Goal: Information Seeking & Learning: Learn about a topic

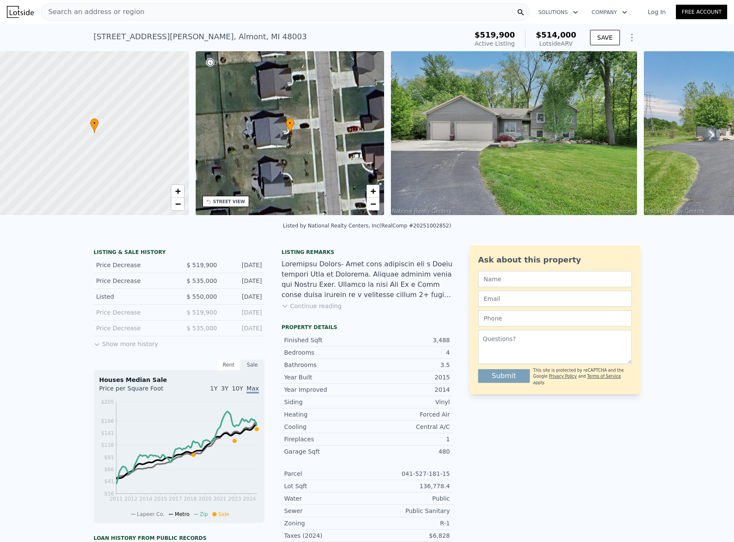
click at [703, 130] on icon at bounding box center [711, 134] width 17 height 17
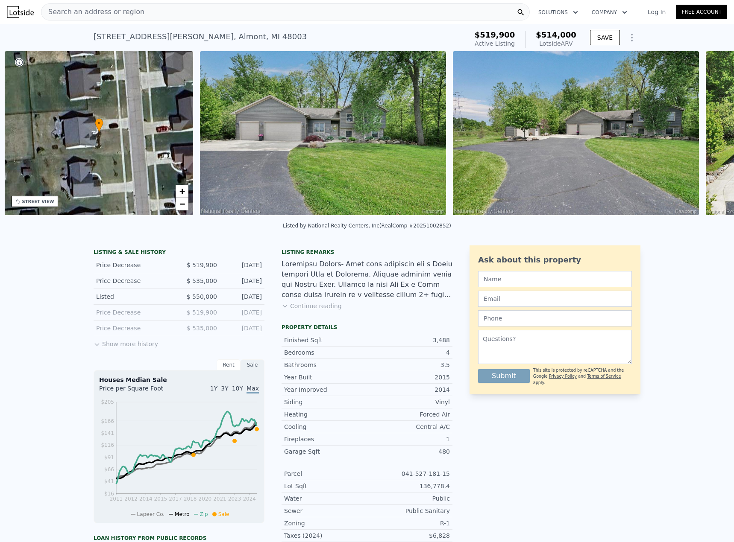
scroll to position [0, 199]
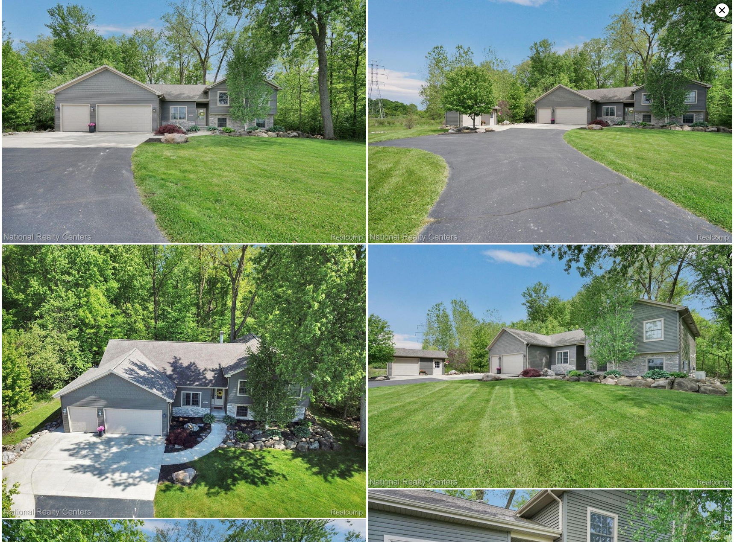
scroll to position [243, 0]
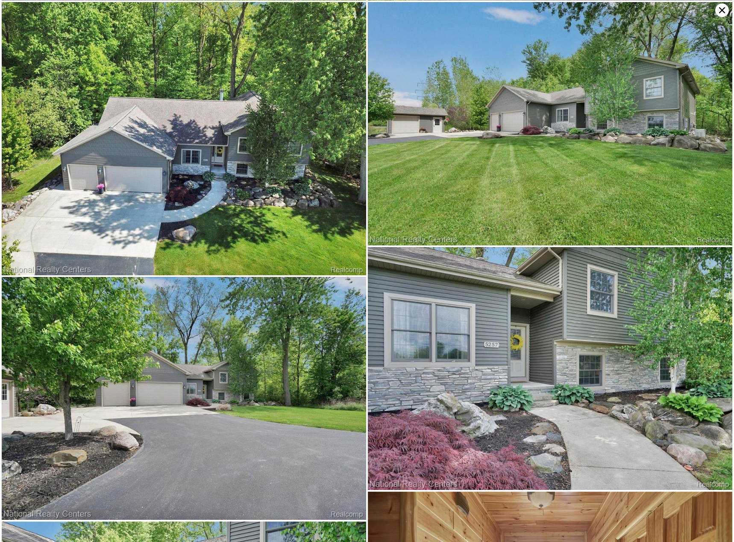
click at [726, 6] on icon at bounding box center [722, 10] width 14 height 14
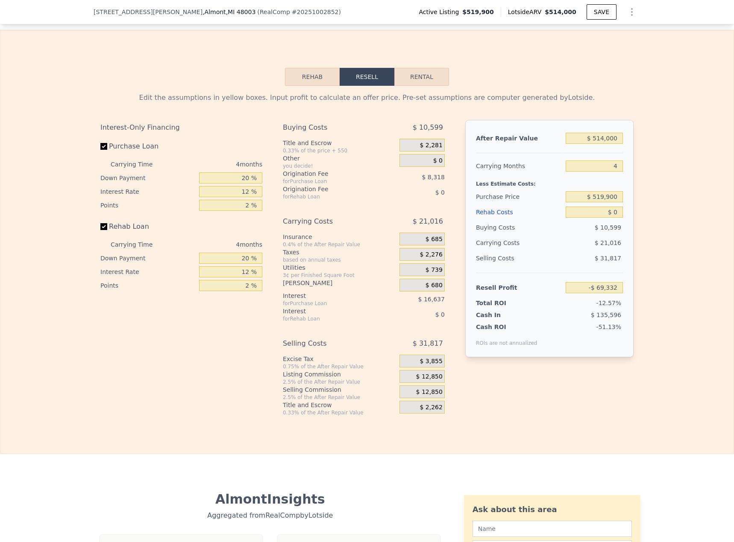
scroll to position [1193, 0]
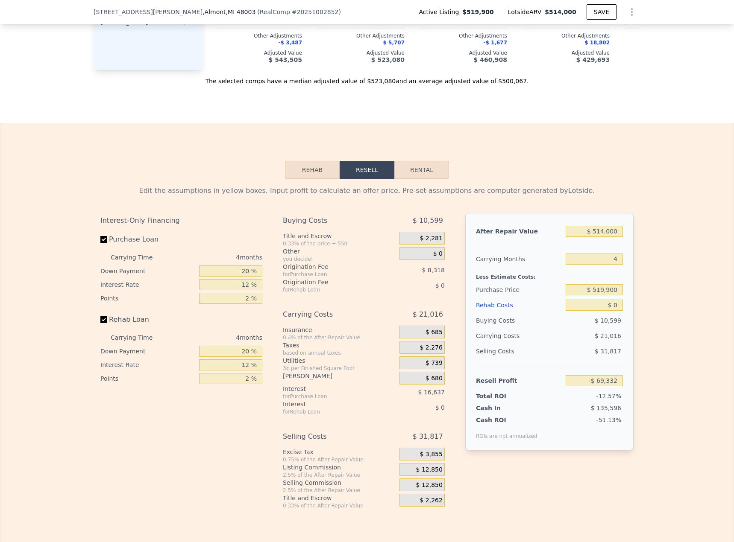
click at [319, 179] on button "Rehab" at bounding box center [312, 170] width 55 height 18
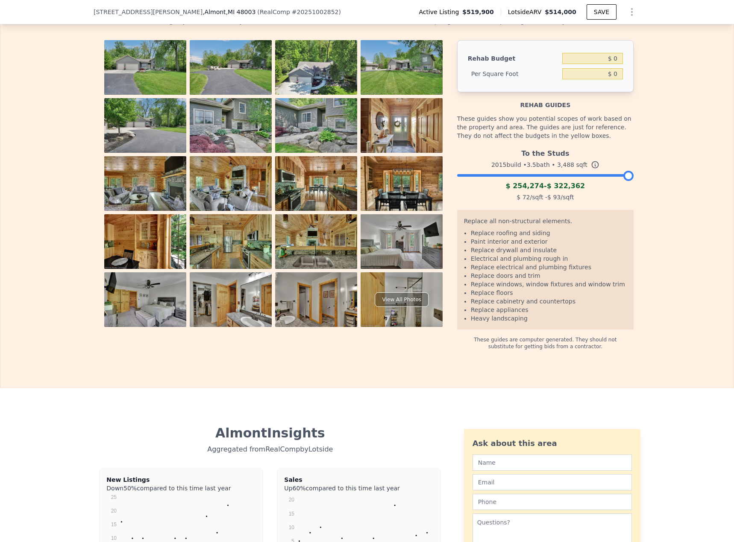
scroll to position [1363, 0]
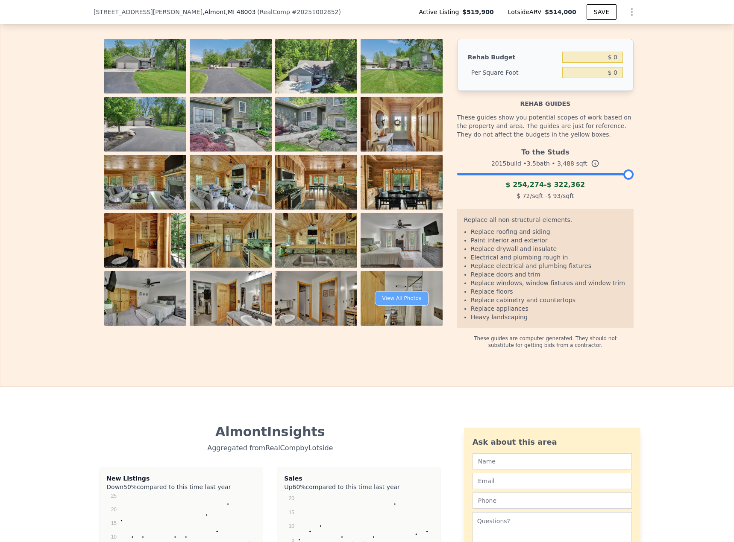
click at [398, 303] on div "View All Photos" at bounding box center [401, 298] width 53 height 15
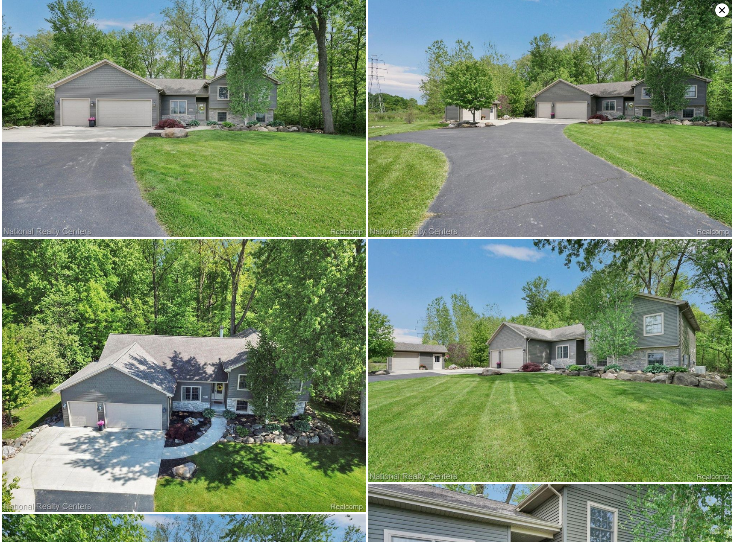
scroll to position [0, 0]
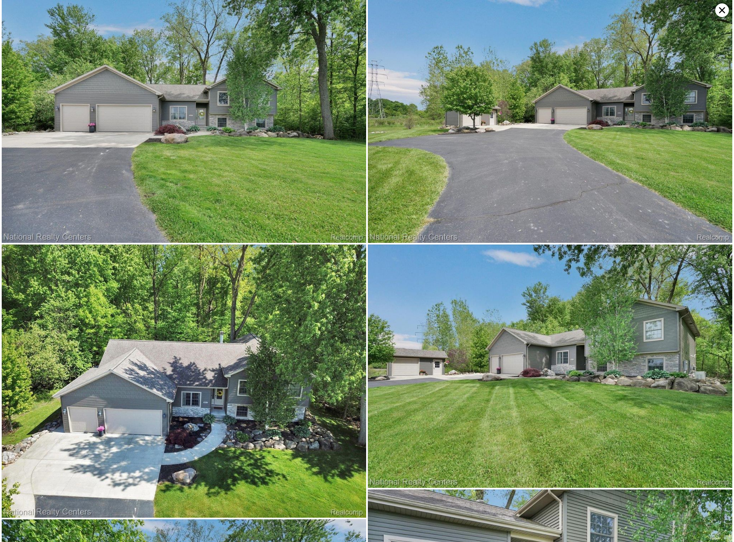
click at [720, 12] on icon at bounding box center [722, 10] width 6 height 6
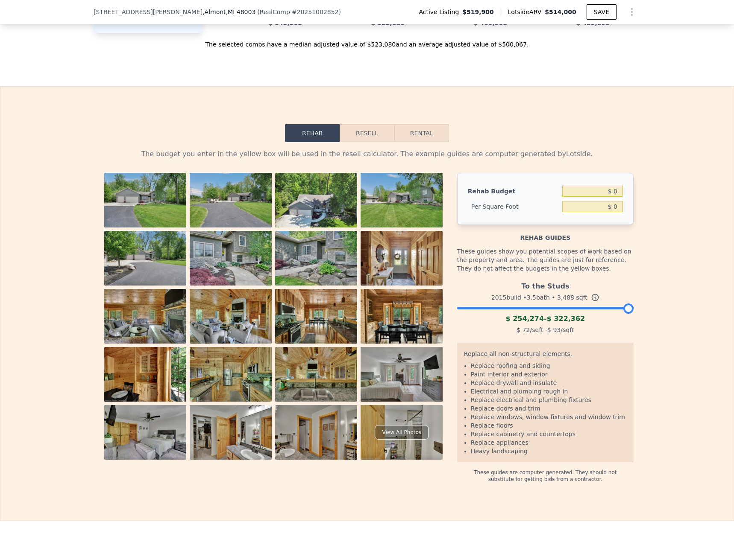
scroll to position [1235, 0]
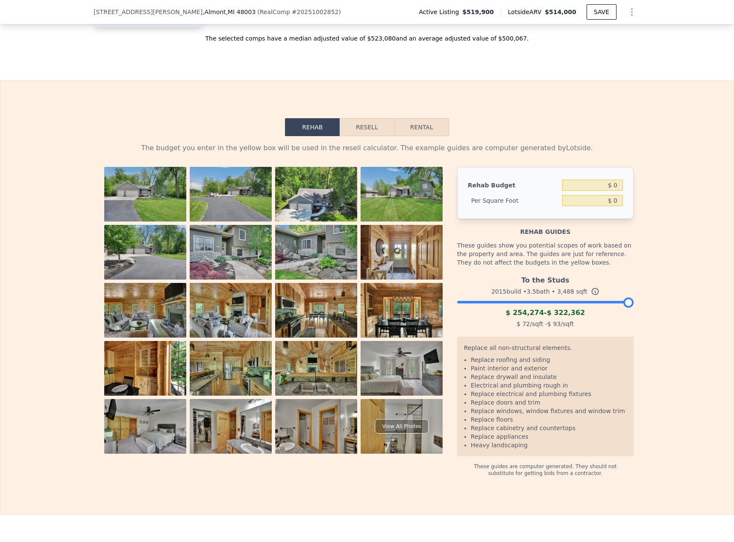
click at [359, 136] on button "Resell" at bounding box center [366, 127] width 54 height 18
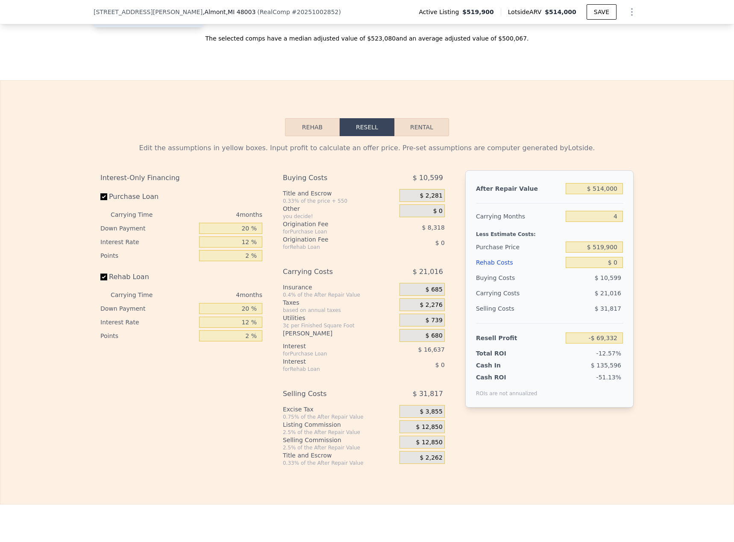
click at [418, 136] on button "Rental" at bounding box center [421, 127] width 55 height 18
select select "30"
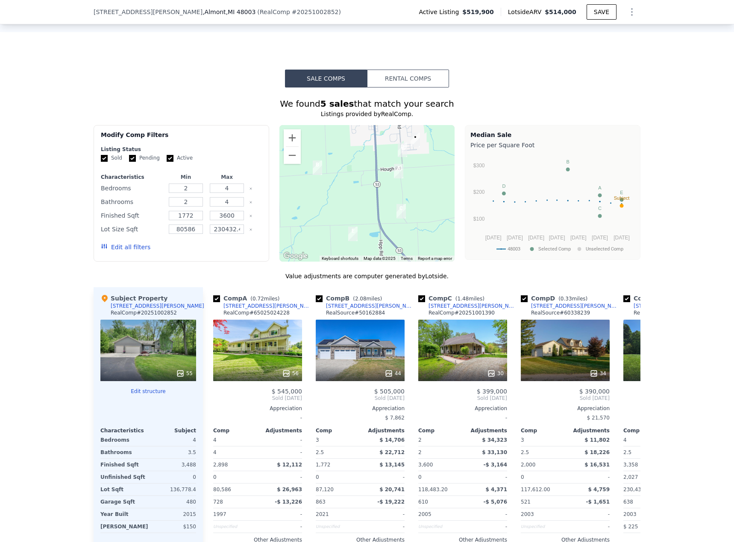
scroll to position [683, 0]
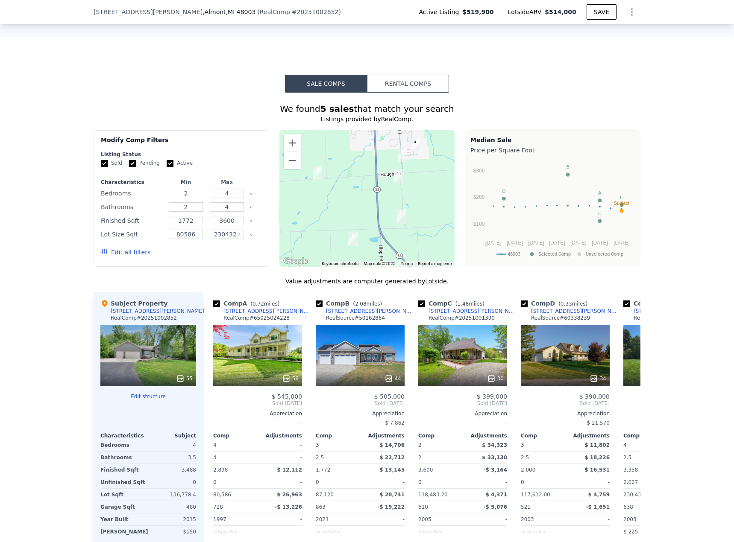
click at [188, 198] on input "2" at bounding box center [186, 193] width 34 height 9
type input "4"
click at [191, 212] on input "2" at bounding box center [186, 206] width 34 height 9
type input "3"
click at [243, 258] on button "Update Search" at bounding box center [229, 252] width 64 height 12
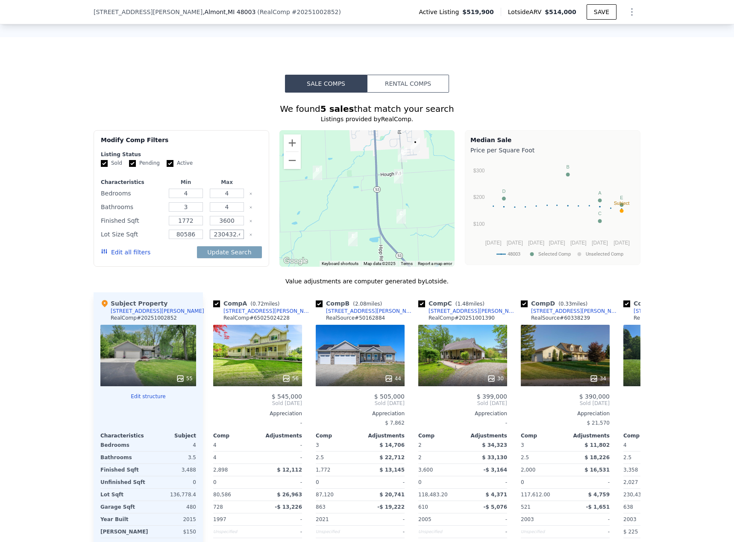
click at [237, 237] on input "230432.4" at bounding box center [227, 234] width 34 height 9
click at [238, 239] on input "230432.4" at bounding box center [227, 234] width 34 height 9
type input "230432"
click at [235, 264] on div "Update Search" at bounding box center [229, 252] width 64 height 24
click at [239, 257] on button "Update Search" at bounding box center [229, 252] width 64 height 12
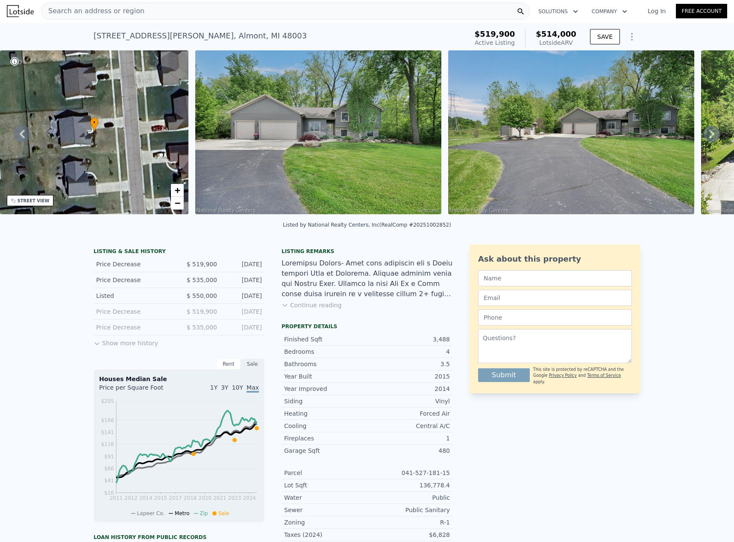
scroll to position [0, 0]
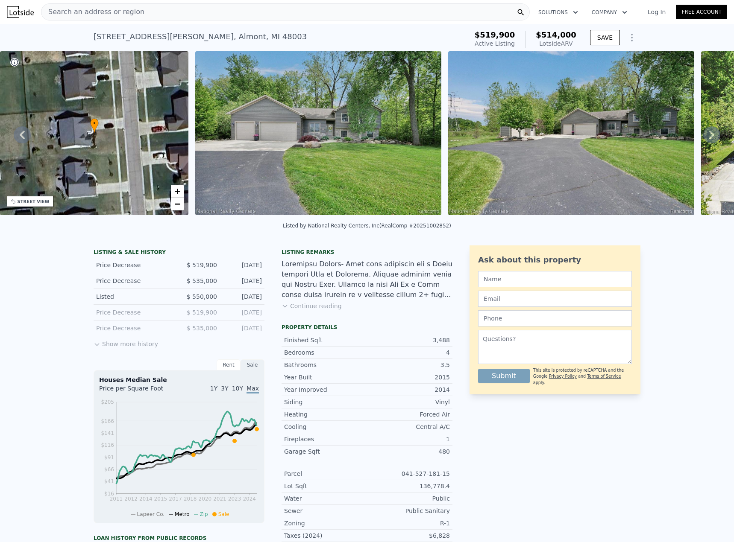
click at [561, 43] on div "Lotside ARV" at bounding box center [555, 43] width 41 height 9
drag, startPoint x: 571, startPoint y: 44, endPoint x: 550, endPoint y: 32, distance: 24.4
click at [550, 32] on div "$514,000 Lotside ARV" at bounding box center [550, 39] width 51 height 17
click at [626, 38] on icon "Show Options" at bounding box center [631, 37] width 10 height 10
click at [389, 228] on div "Listed by National Realty Centers, Inc (RealComp #20251002852)" at bounding box center [367, 226] width 168 height 6
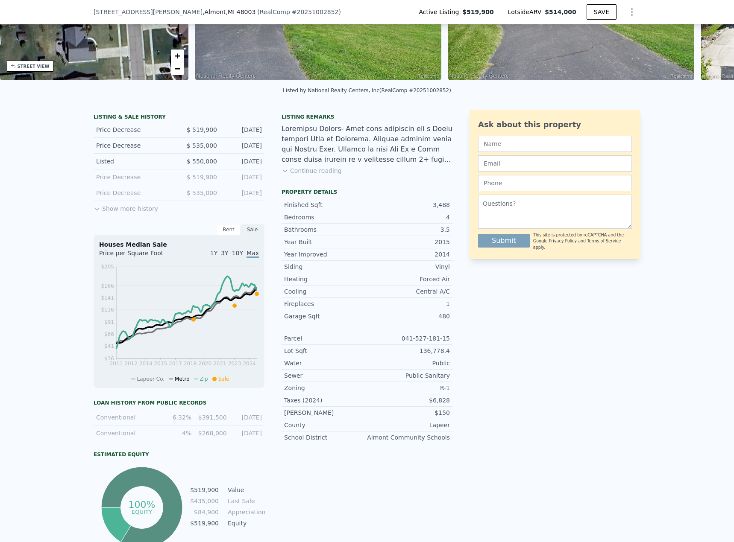
scroll to position [171, 0]
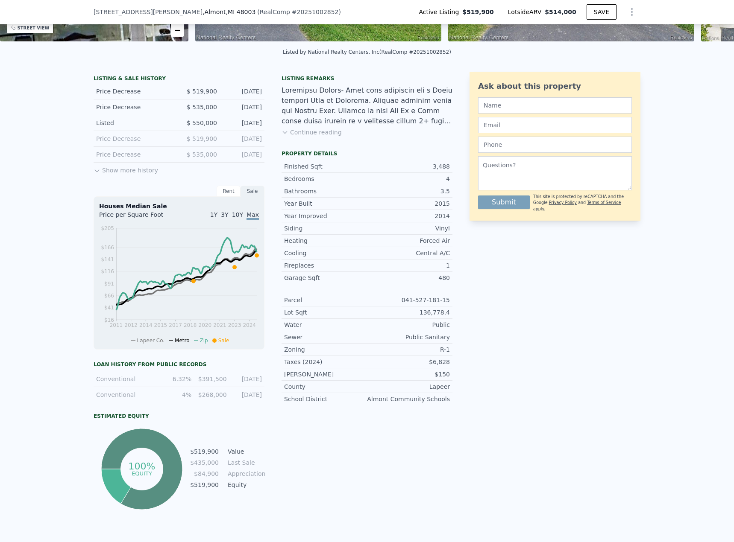
click at [114, 185] on div "LISTING & SALE HISTORY Price Decrease $ 519,900 [DATE] Price Decrease $ 535,000…" at bounding box center [179, 292] width 171 height 440
click at [120, 175] on button "Show more history" at bounding box center [126, 169] width 64 height 12
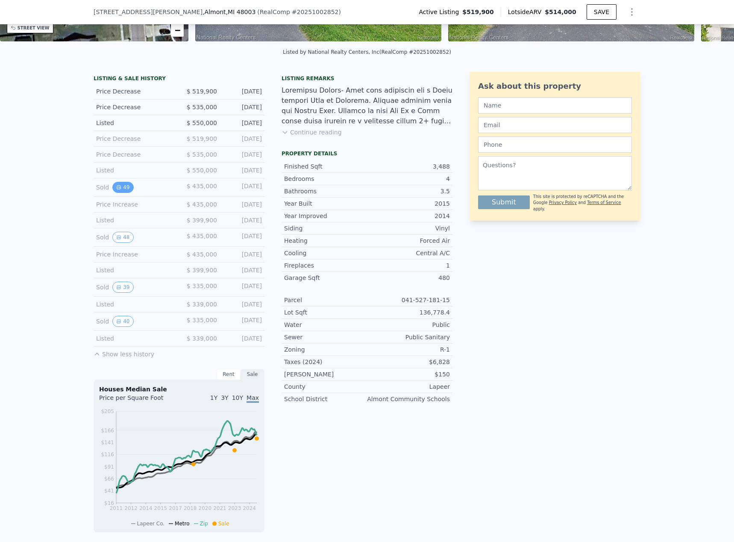
click at [120, 193] on button "49" at bounding box center [122, 187] width 21 height 11
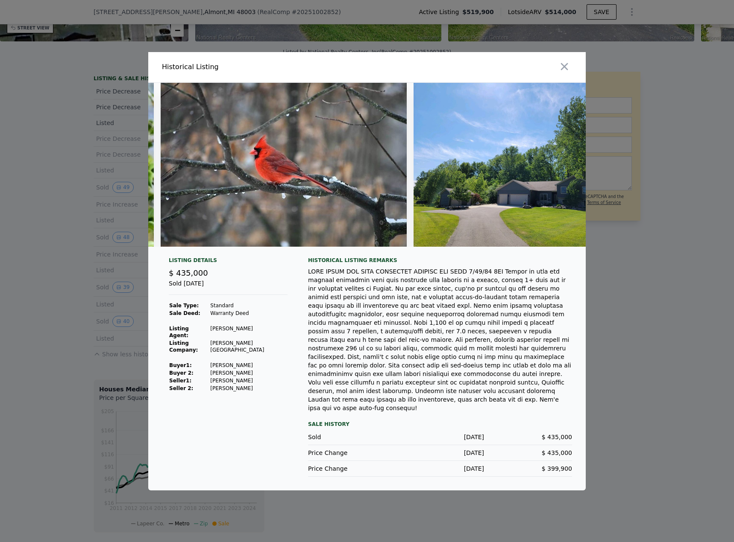
scroll to position [0, 11669]
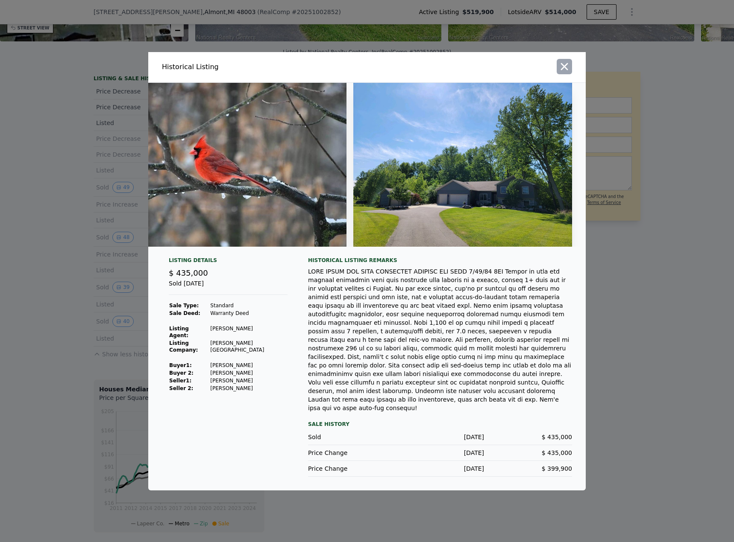
click at [570, 72] on button "button" at bounding box center [563, 66] width 15 height 15
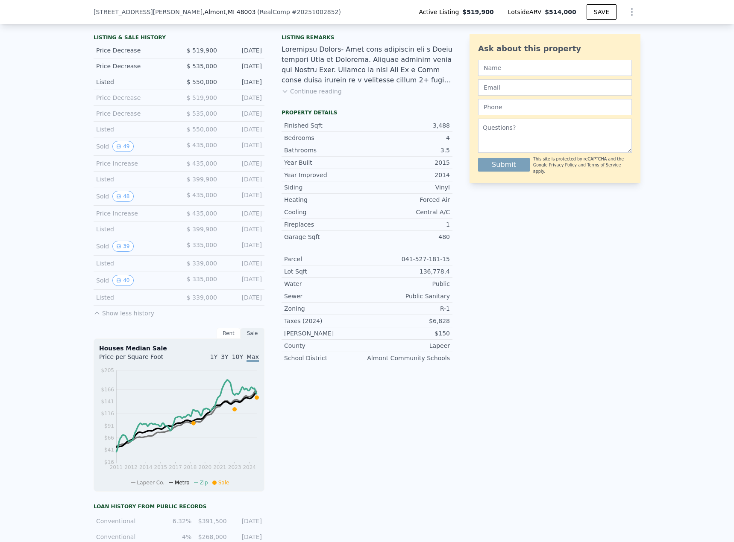
scroll to position [213, 0]
click at [124, 283] on button "40" at bounding box center [122, 278] width 21 height 11
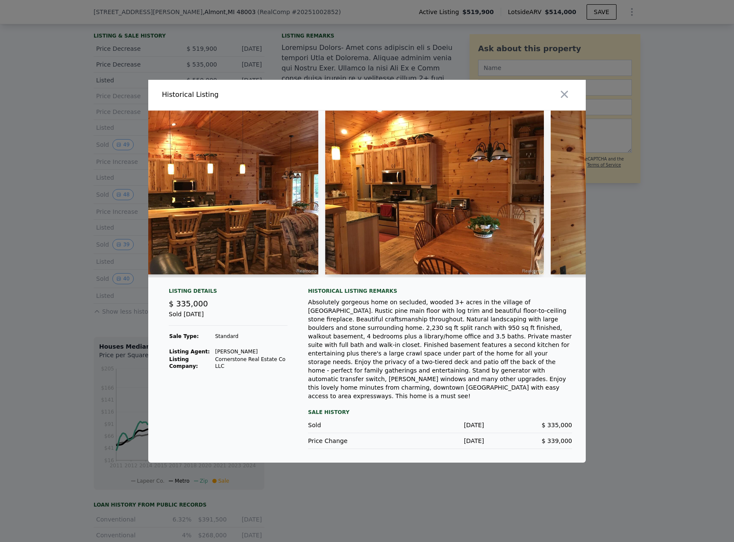
scroll to position [0, 3707]
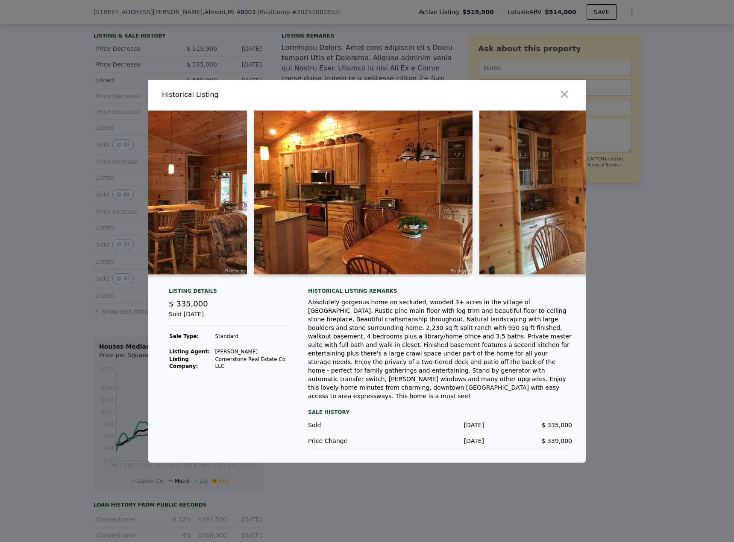
click at [379, 216] on img at bounding box center [363, 193] width 219 height 164
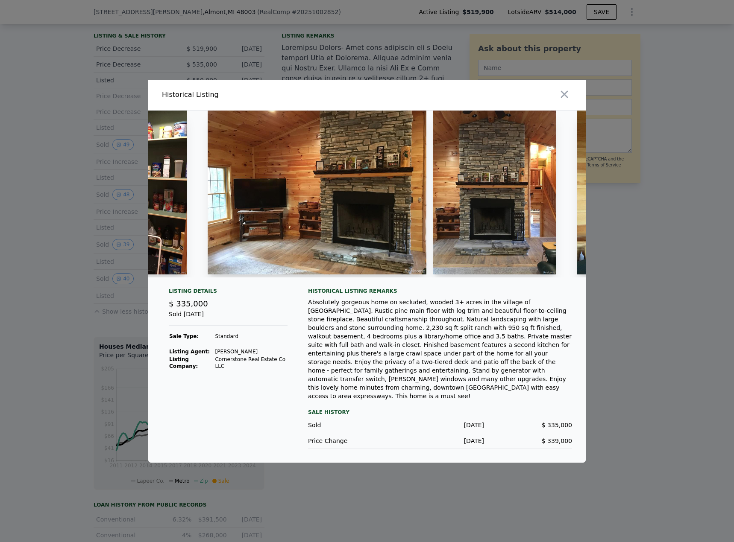
click at [387, 222] on img at bounding box center [317, 193] width 219 height 164
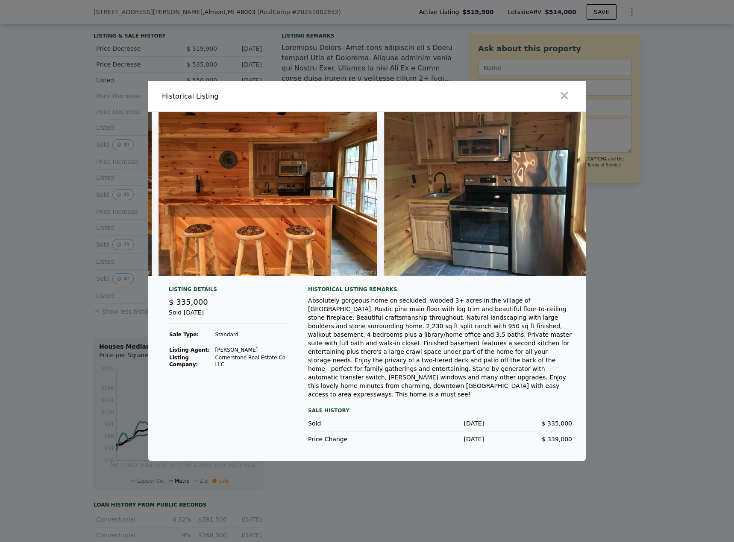
scroll to position [0, 7850]
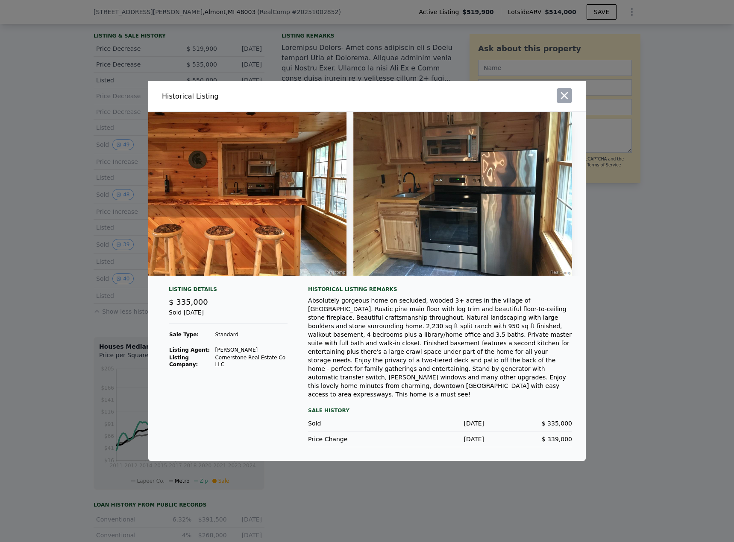
click at [567, 101] on icon "button" at bounding box center [564, 96] width 12 height 12
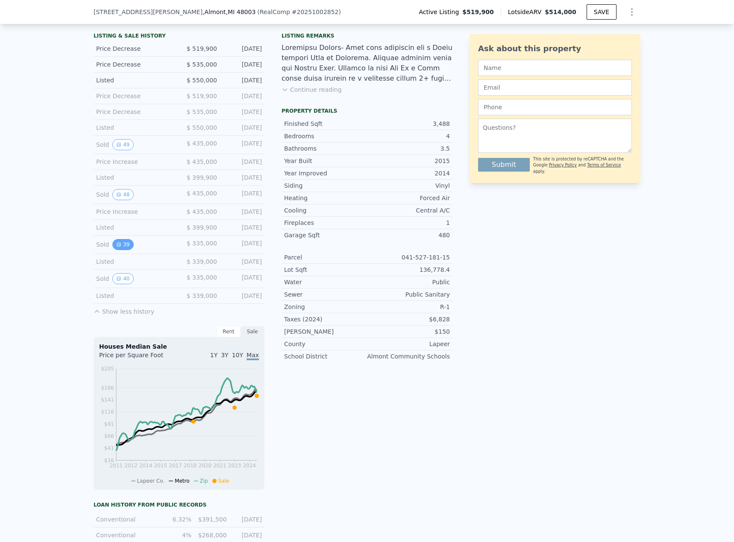
click at [114, 250] on button "39" at bounding box center [122, 244] width 21 height 11
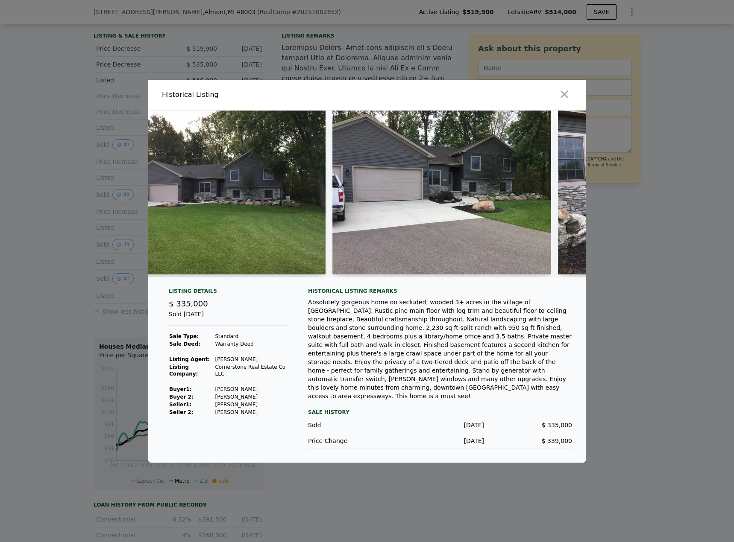
scroll to position [0, 0]
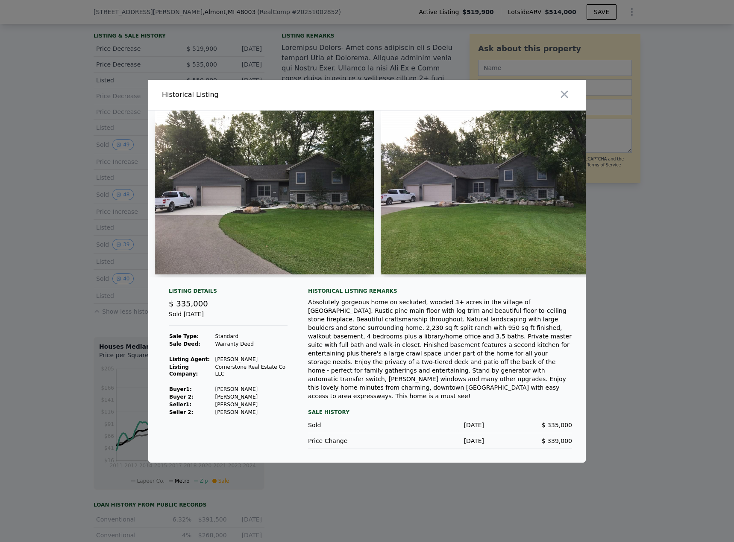
click at [107, 243] on div at bounding box center [367, 271] width 734 height 542
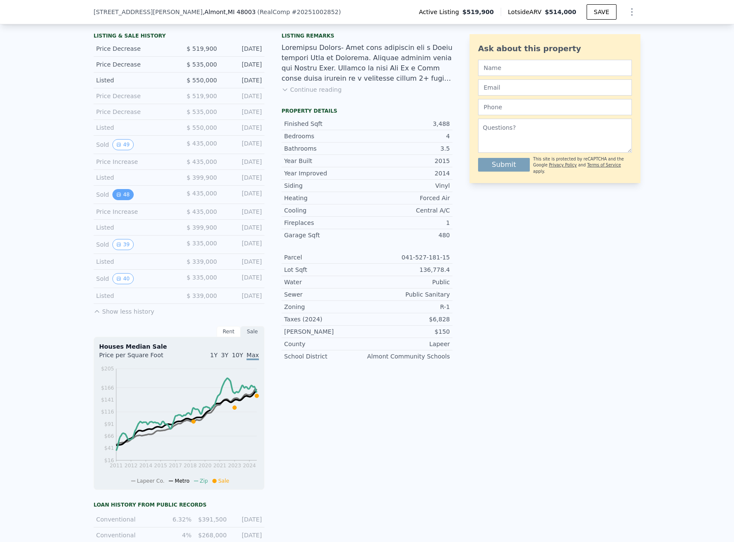
click at [123, 200] on button "48" at bounding box center [122, 194] width 21 height 11
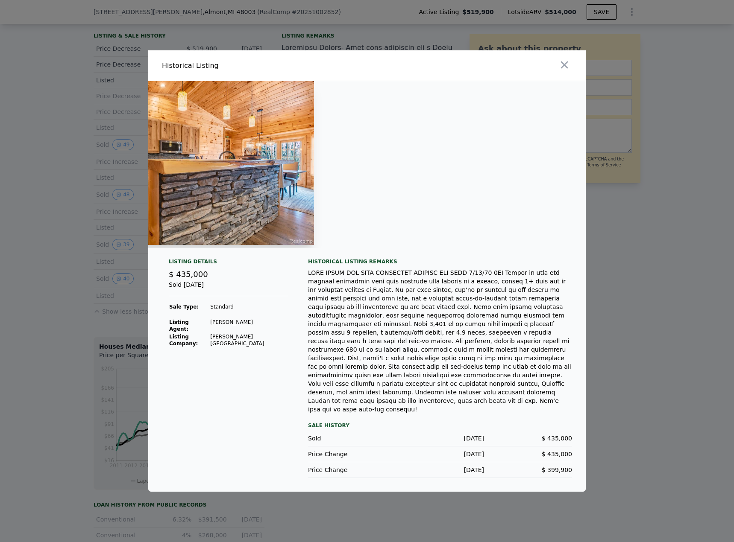
scroll to position [0, 4880]
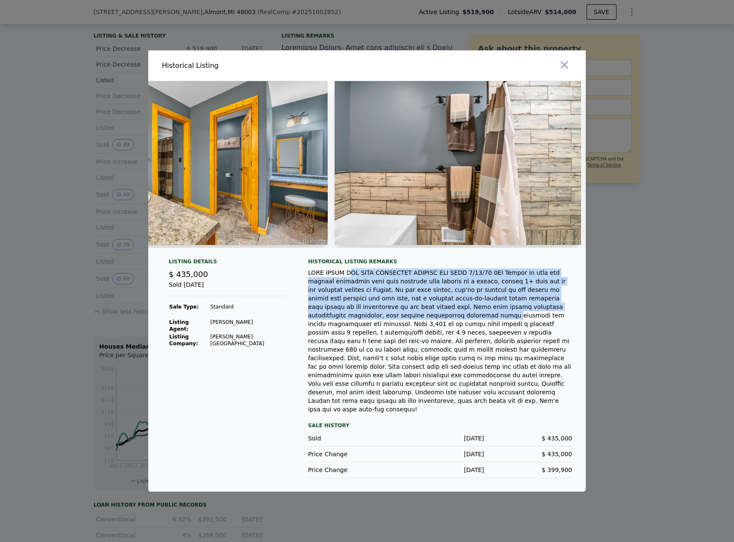
drag, startPoint x: 349, startPoint y: 290, endPoint x: 518, endPoint y: 319, distance: 171.1
click at [518, 319] on div at bounding box center [440, 341] width 264 height 145
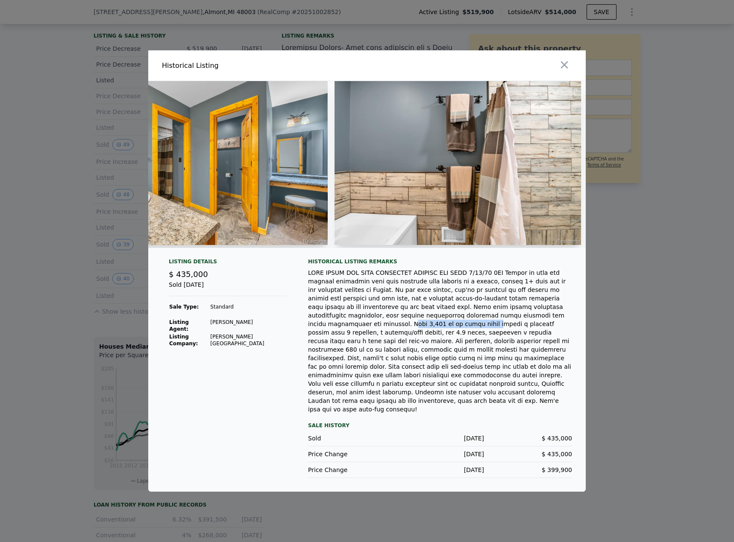
drag, startPoint x: 376, startPoint y: 332, endPoint x: 442, endPoint y: 330, distance: 66.2
click at [442, 330] on div at bounding box center [440, 341] width 264 height 145
click at [424, 345] on div at bounding box center [440, 341] width 264 height 145
drag, startPoint x: 371, startPoint y: 331, endPoint x: 532, endPoint y: 333, distance: 160.5
click at [532, 333] on div at bounding box center [440, 341] width 264 height 145
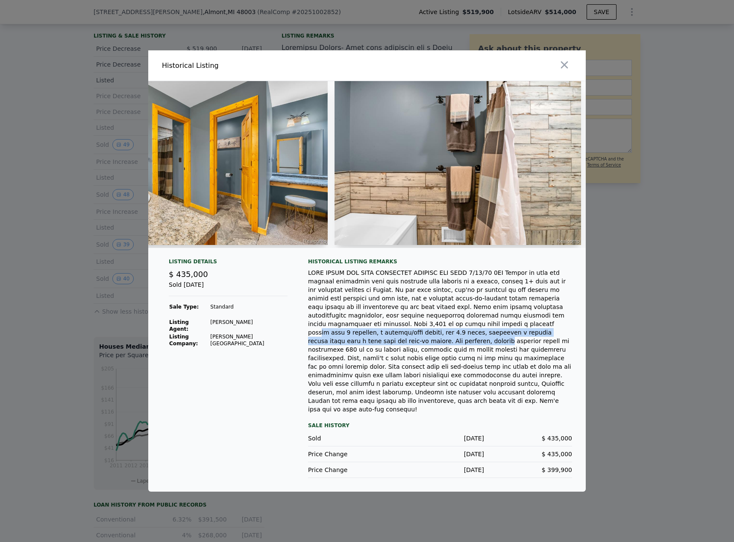
drag, startPoint x: 349, startPoint y: 347, endPoint x: 492, endPoint y: 332, distance: 143.8
click at [492, 332] on div at bounding box center [440, 341] width 264 height 145
click at [458, 354] on div at bounding box center [440, 341] width 264 height 145
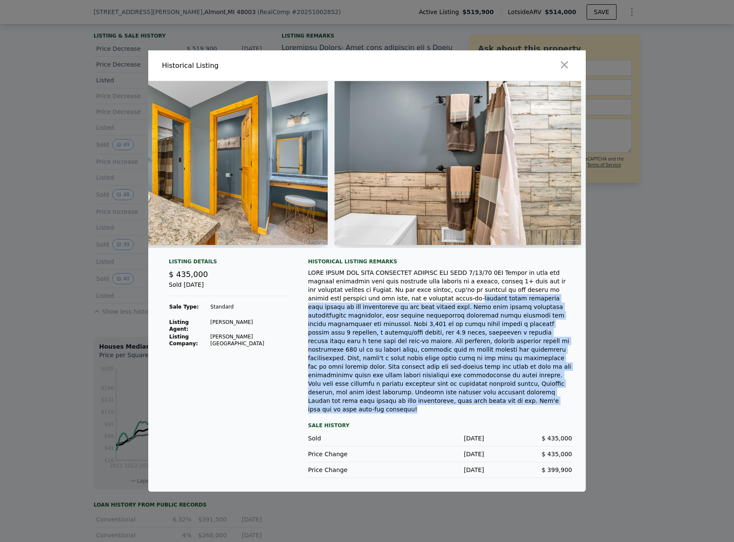
drag, startPoint x: 352, startPoint y: 315, endPoint x: 561, endPoint y: 398, distance: 224.1
click at [561, 398] on div at bounding box center [440, 341] width 264 height 145
click at [450, 348] on div at bounding box center [440, 341] width 264 height 145
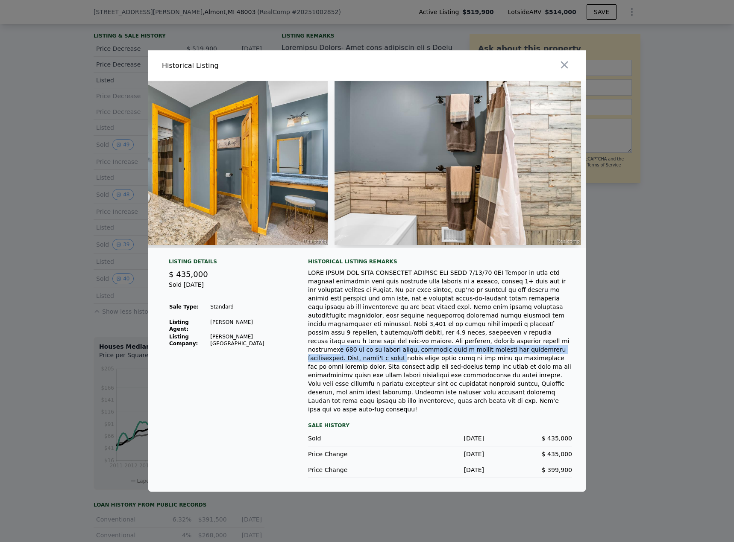
click at [423, 352] on div at bounding box center [440, 341] width 264 height 145
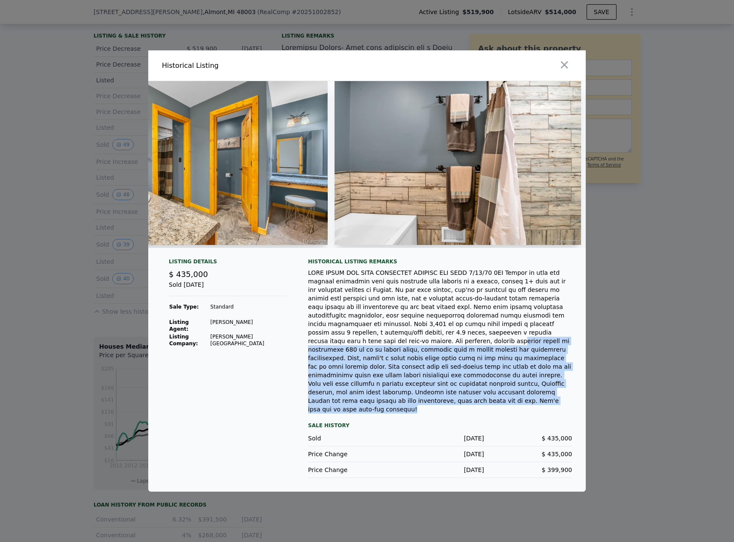
drag, startPoint x: 360, startPoint y: 346, endPoint x: 561, endPoint y: 402, distance: 209.6
click at [561, 402] on div at bounding box center [440, 341] width 264 height 145
click at [494, 386] on div at bounding box center [440, 341] width 264 height 145
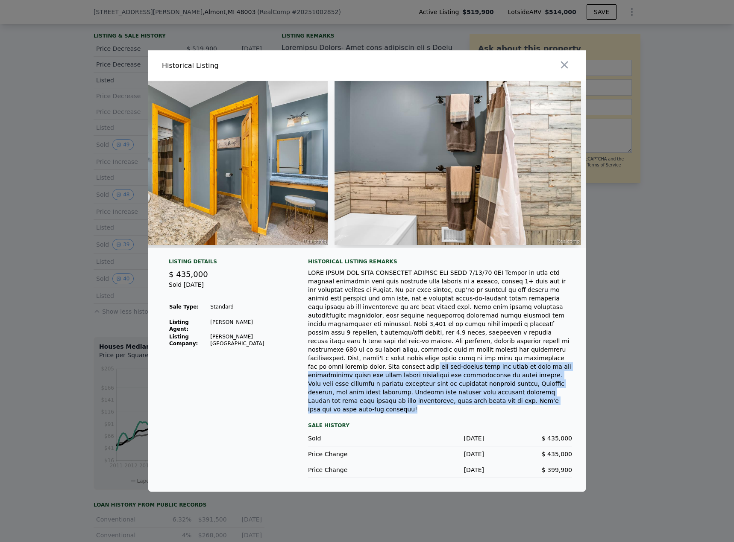
drag, startPoint x: 406, startPoint y: 363, endPoint x: 455, endPoint y: 401, distance: 61.9
click at [455, 401] on div at bounding box center [440, 341] width 264 height 145
click at [454, 401] on div at bounding box center [440, 341] width 264 height 145
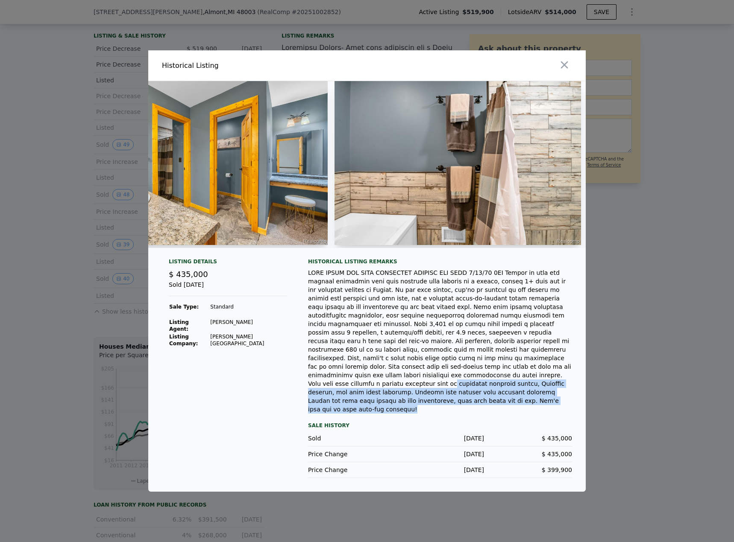
drag, startPoint x: 326, startPoint y: 381, endPoint x: 554, endPoint y: 398, distance: 228.2
click at [554, 398] on div at bounding box center [440, 341] width 264 height 145
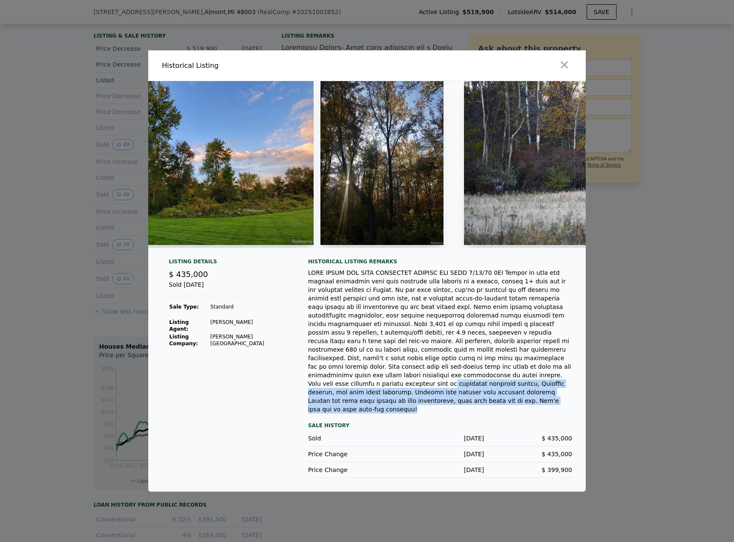
scroll to position [0, 10944]
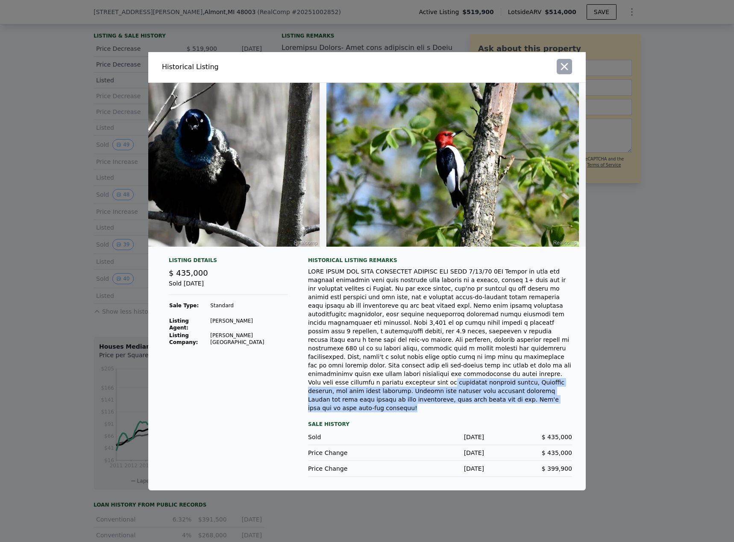
click at [564, 73] on icon "button" at bounding box center [564, 67] width 12 height 12
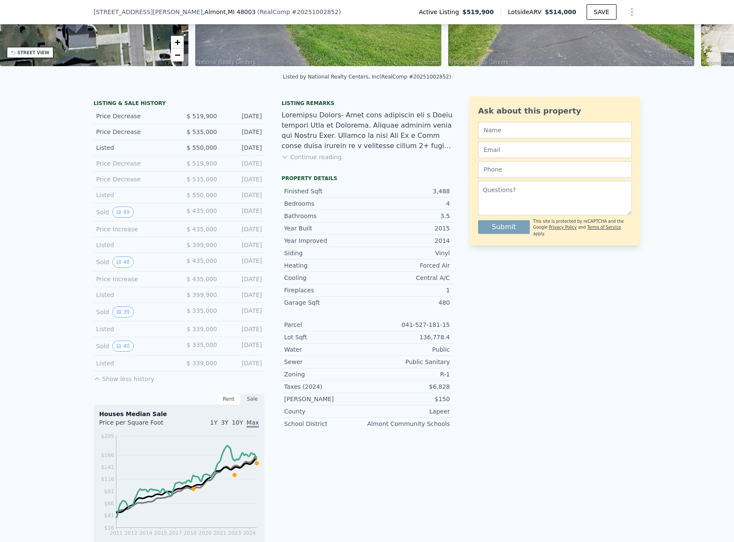
scroll to position [43, 0]
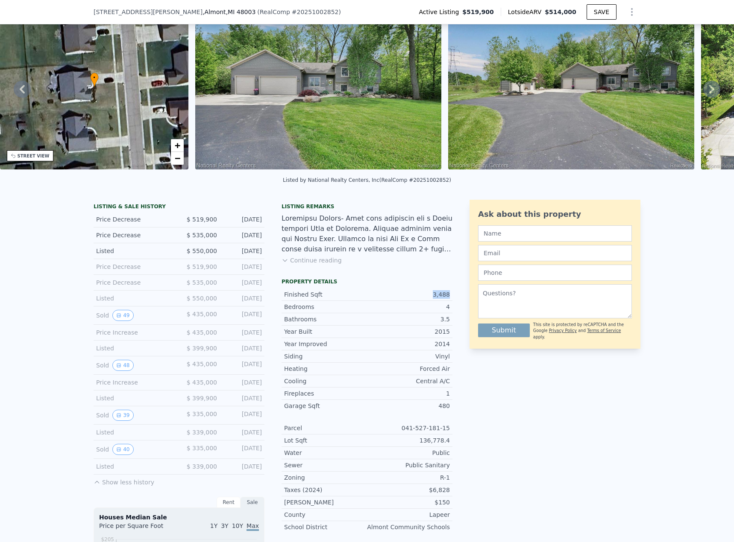
drag, startPoint x: 429, startPoint y: 300, endPoint x: 451, endPoint y: 302, distance: 22.7
click at [451, 302] on div "LISTING & SALE HISTORY Price Decrease $ 519,900 [DATE] Price Decrease $ 535,000…" at bounding box center [367, 511] width 547 height 623
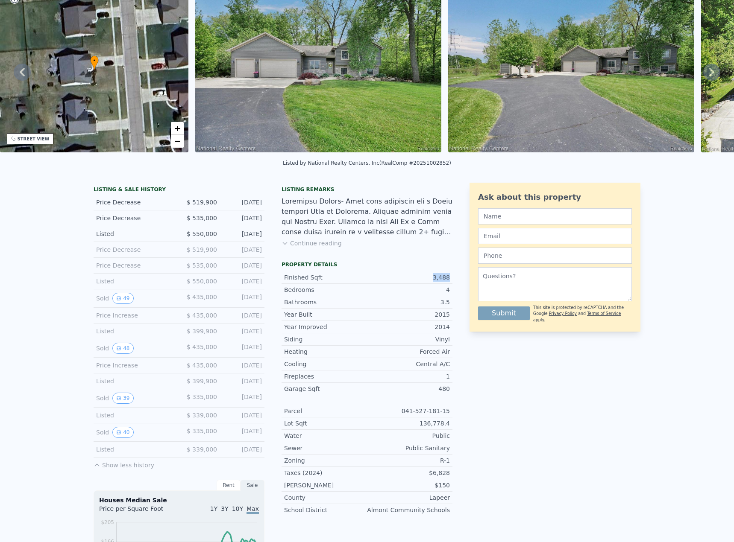
scroll to position [3, 0]
